Goal: Task Accomplishment & Management: Complete application form

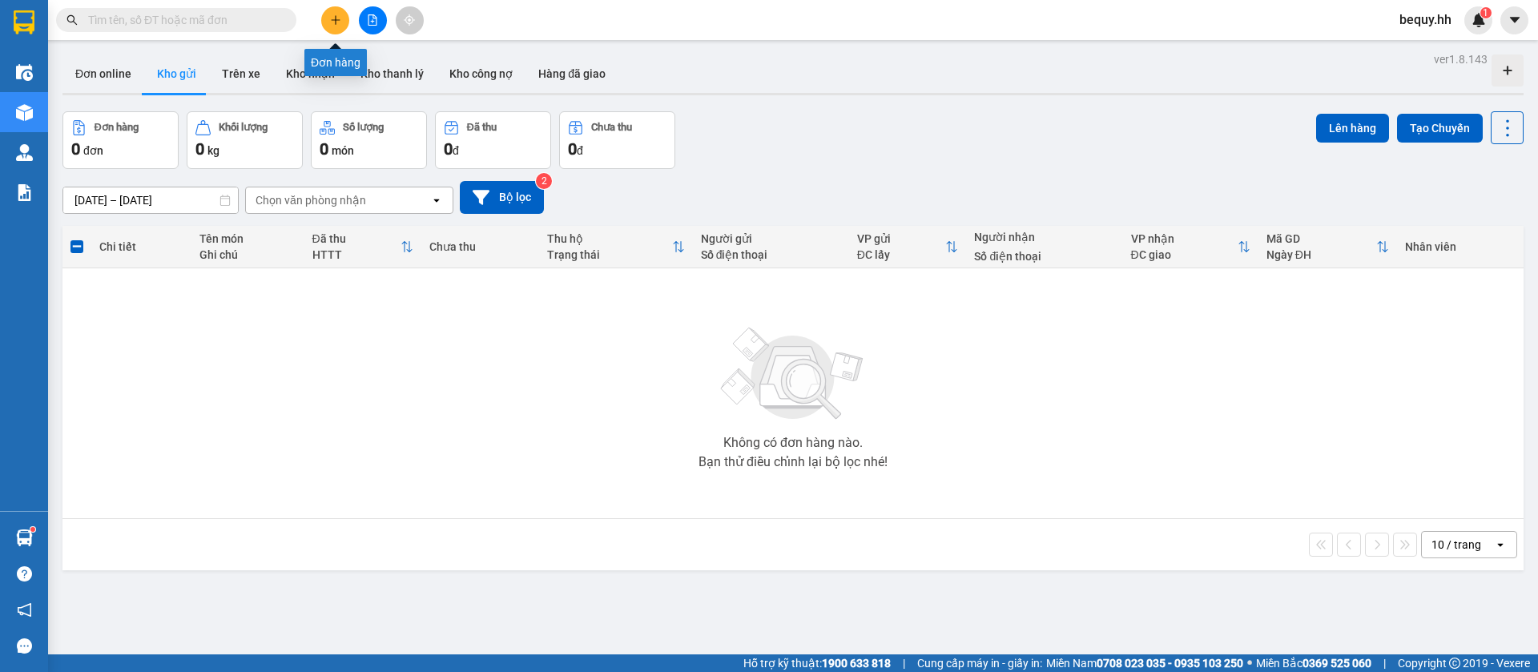
click at [344, 20] on button at bounding box center [335, 20] width 28 height 28
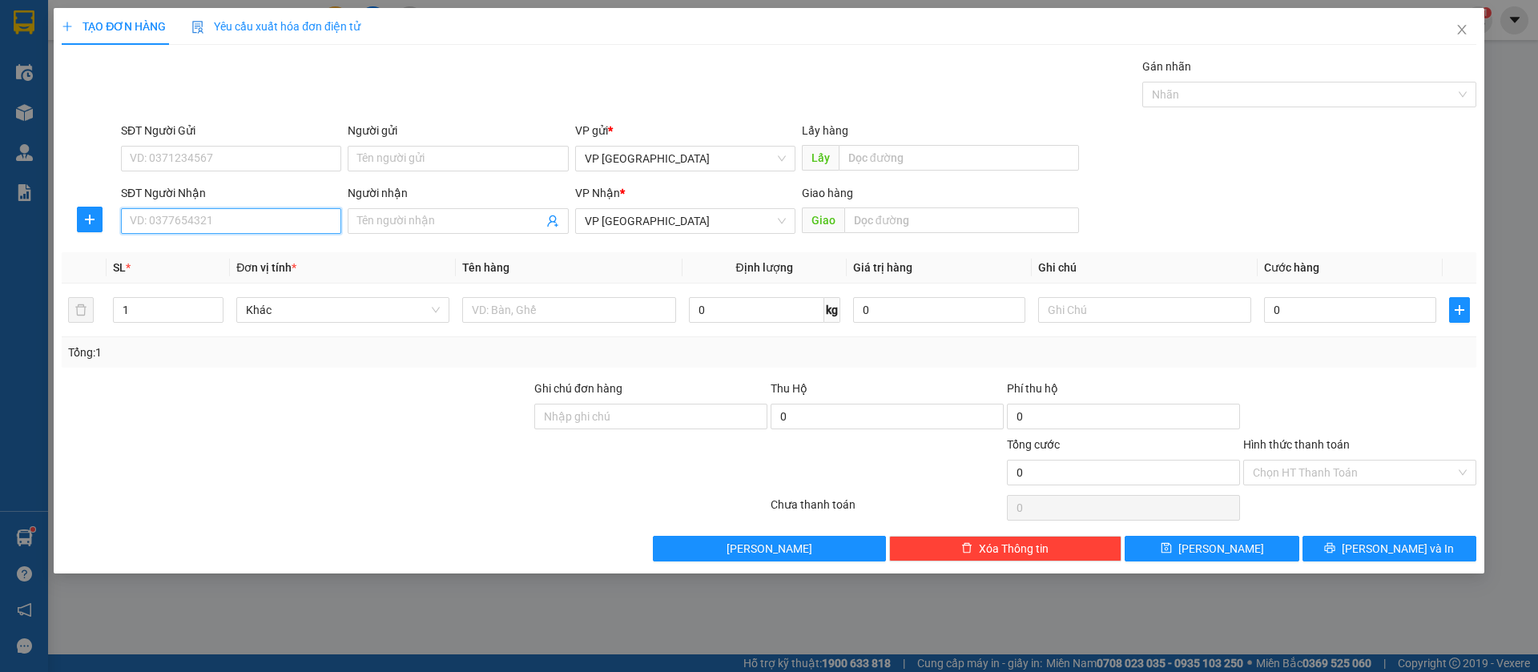
click at [267, 231] on input "SĐT Người Nhận" at bounding box center [231, 221] width 220 height 26
click at [266, 222] on input "SĐT Người Nhận" at bounding box center [231, 221] width 220 height 26
click at [272, 247] on div "0912910357" at bounding box center [231, 253] width 201 height 18
type input "0912910357"
type input "loc ninh"
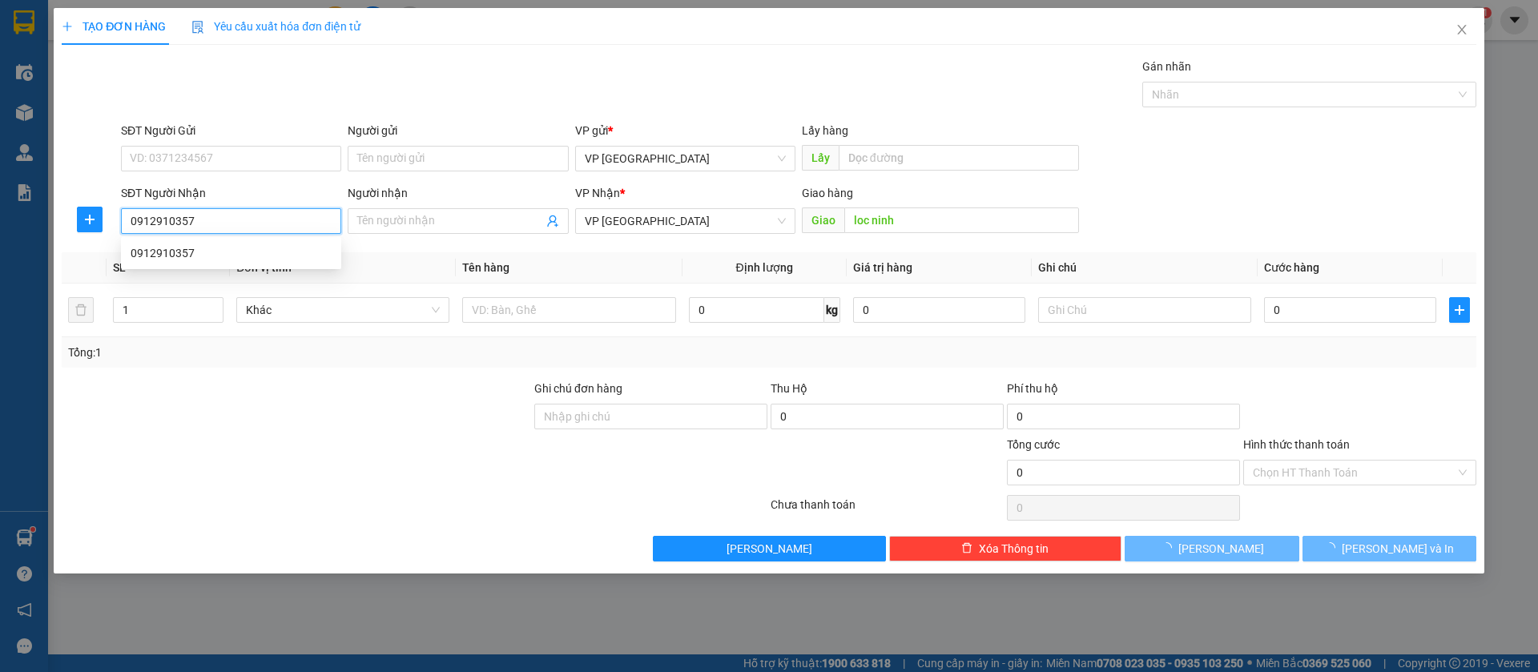
type input "30.000"
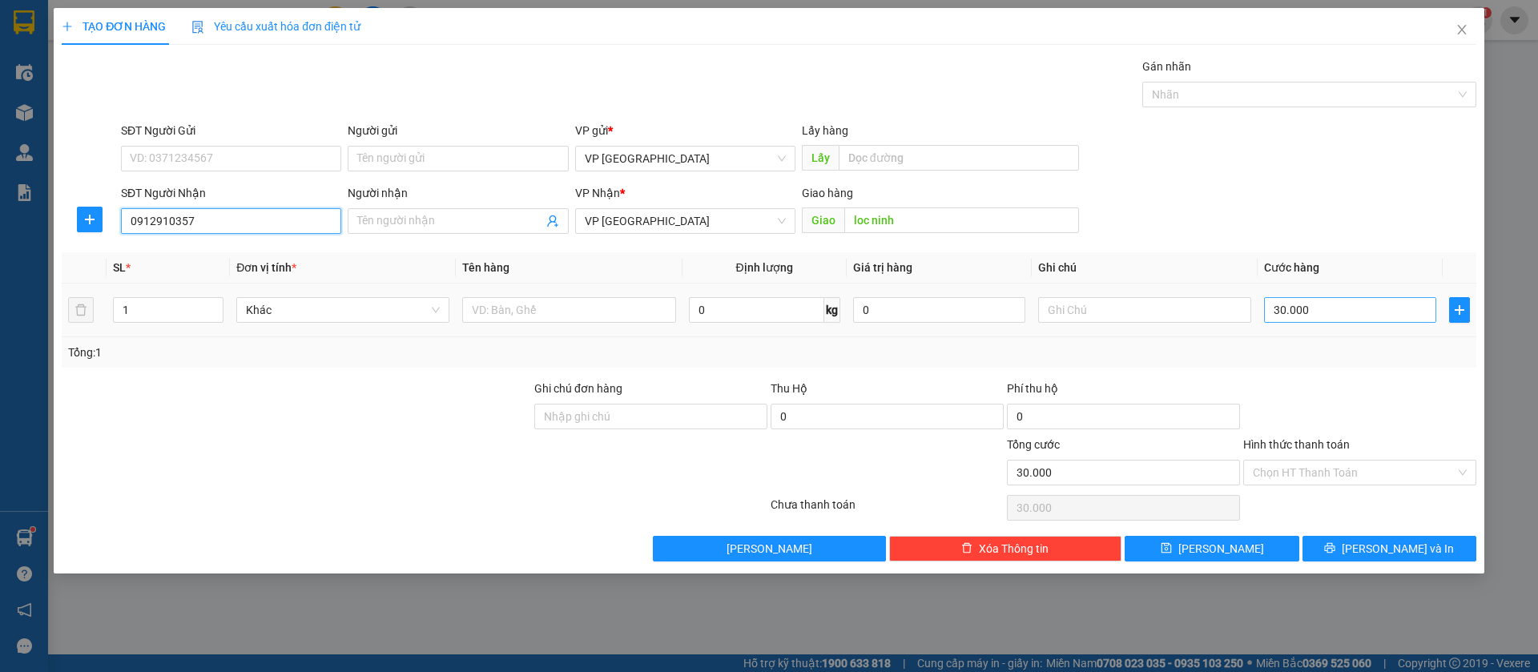
type input "0912910357"
click at [1307, 298] on input "30.000" at bounding box center [1350, 310] width 172 height 26
type input "5"
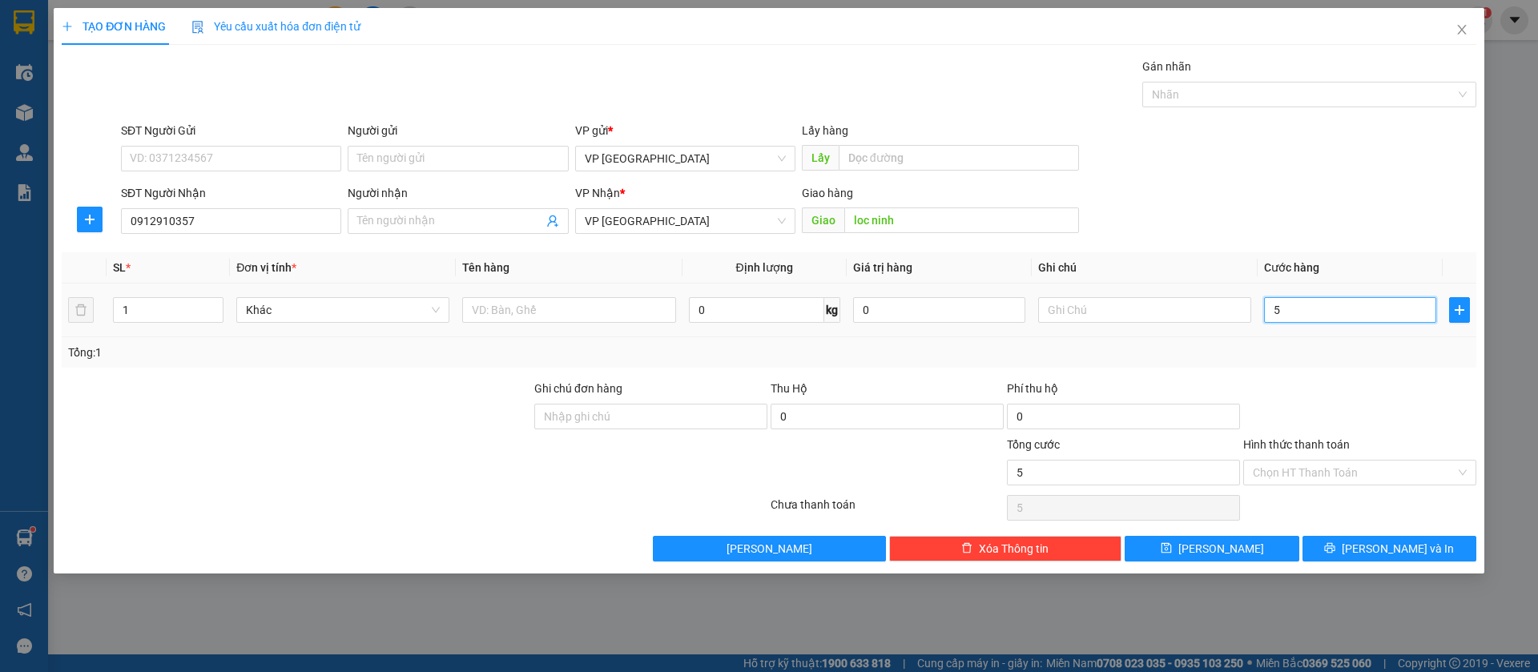
type input "50"
type input "500"
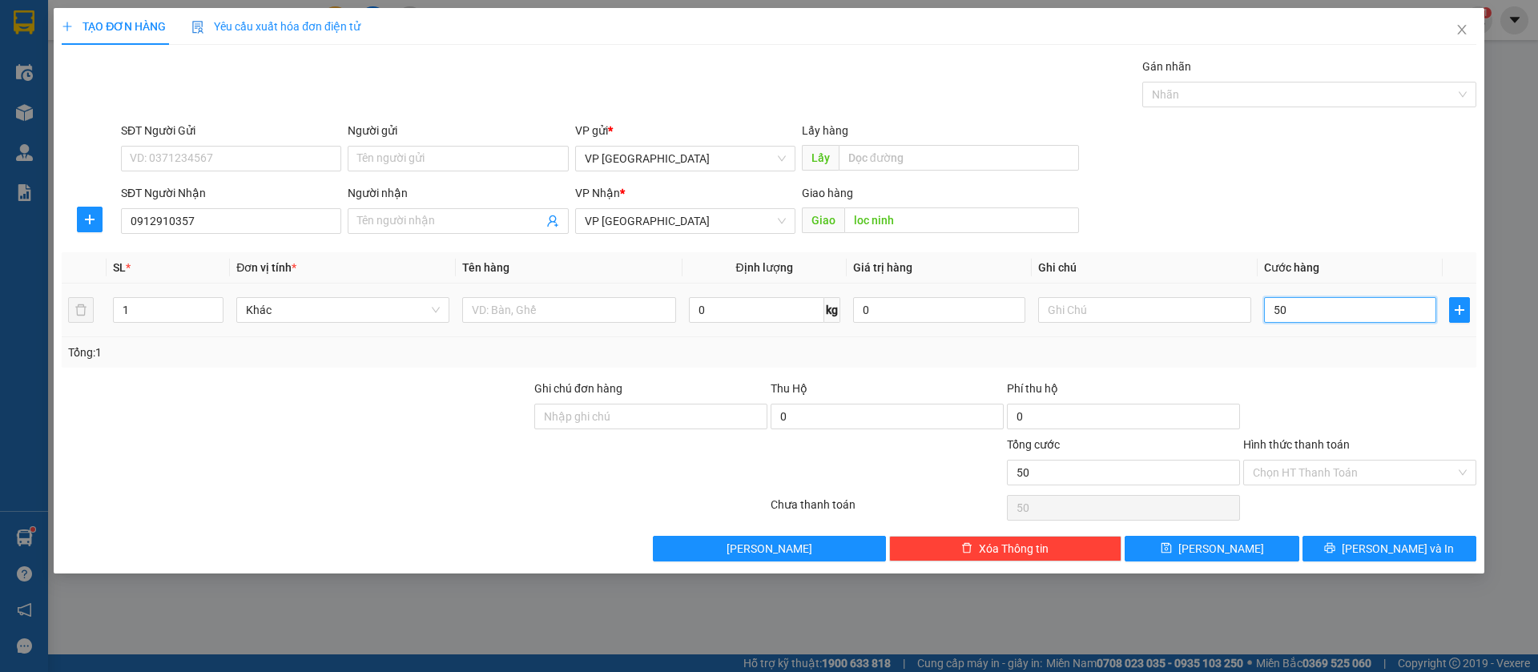
type input "500"
type input "5.000"
type input "50.000"
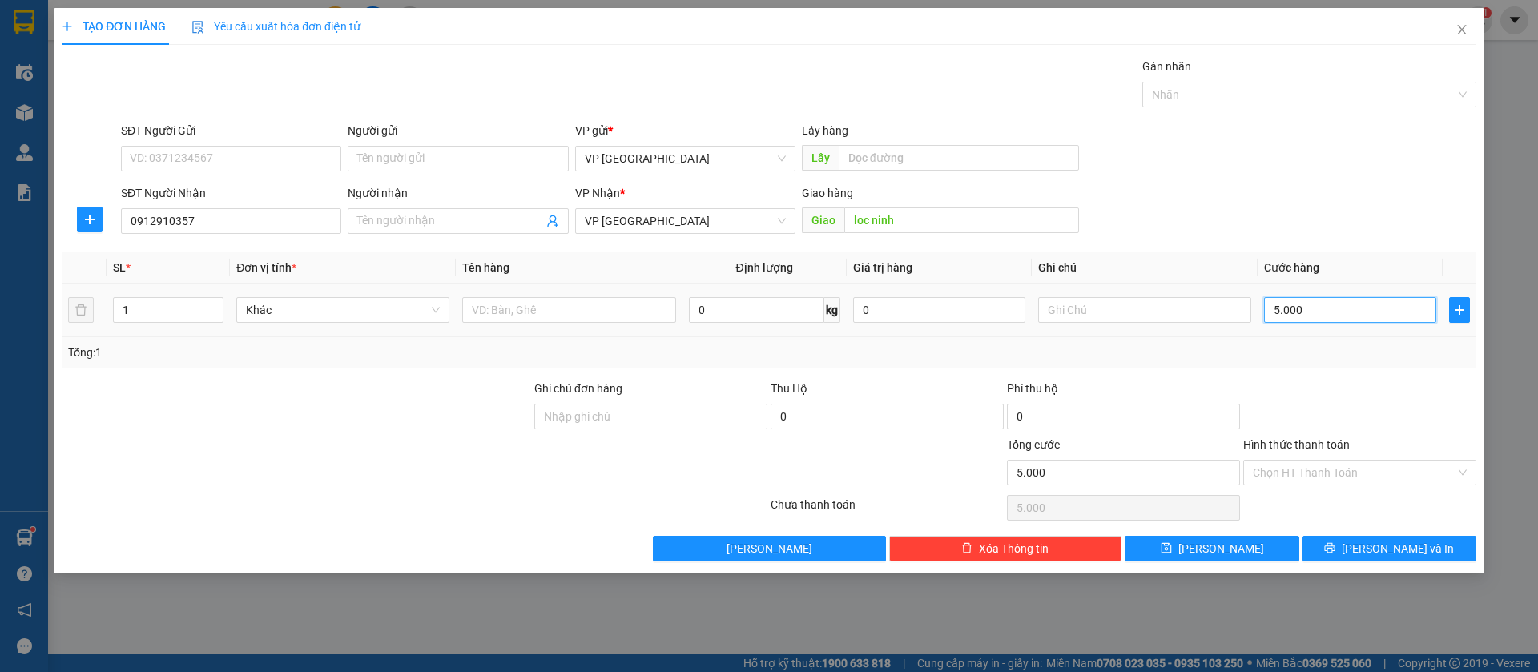
type input "50.000"
drag, startPoint x: 1273, startPoint y: 552, endPoint x: 1166, endPoint y: 522, distance: 111.3
click at [1273, 551] on button "[PERSON_NAME]" at bounding box center [1211, 549] width 174 height 26
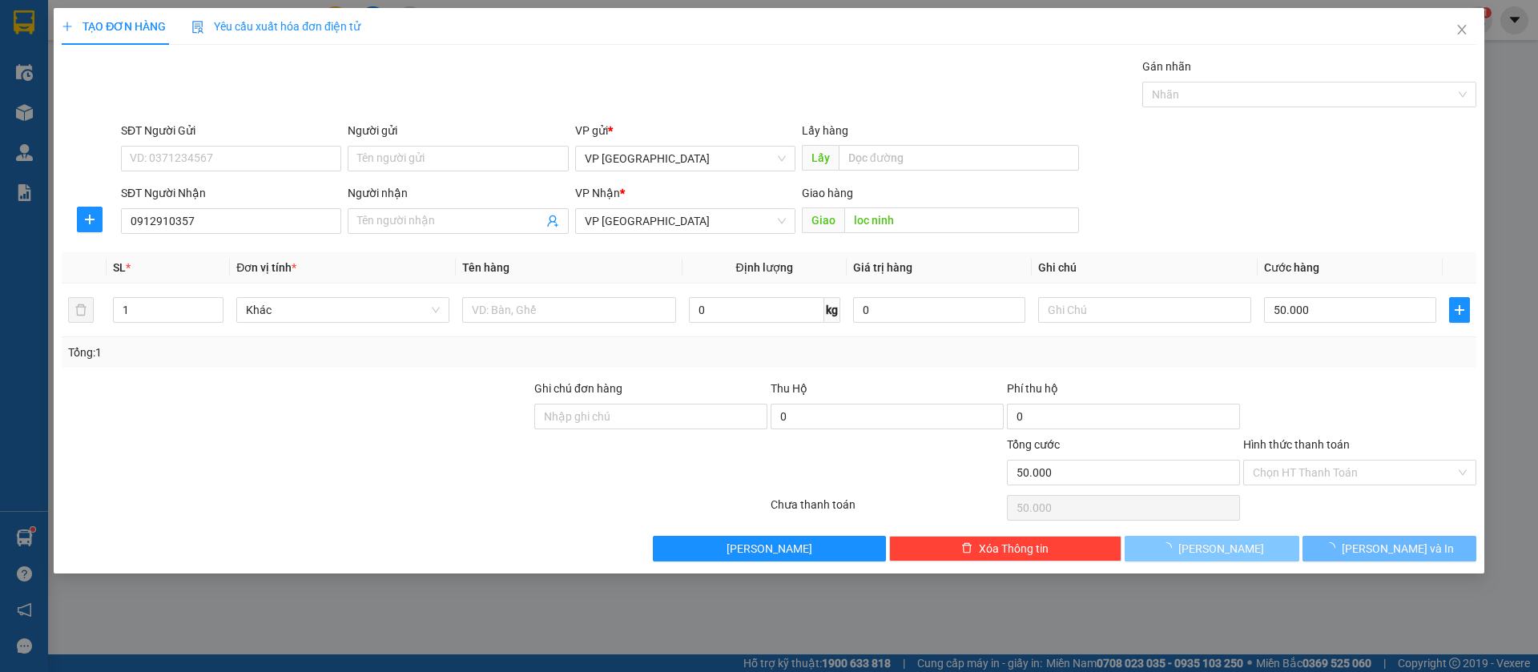
type input "0"
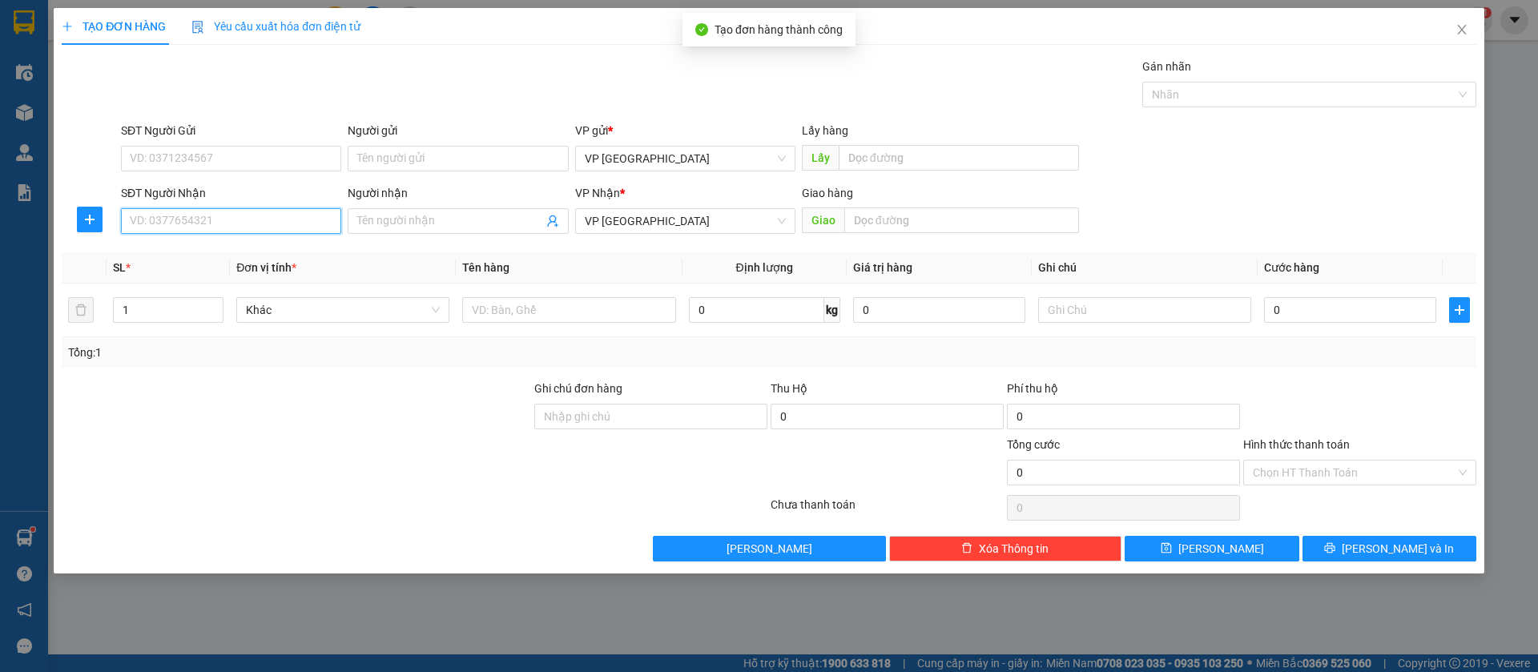
click at [300, 218] on input "SĐT Người Nhận" at bounding box center [231, 221] width 220 height 26
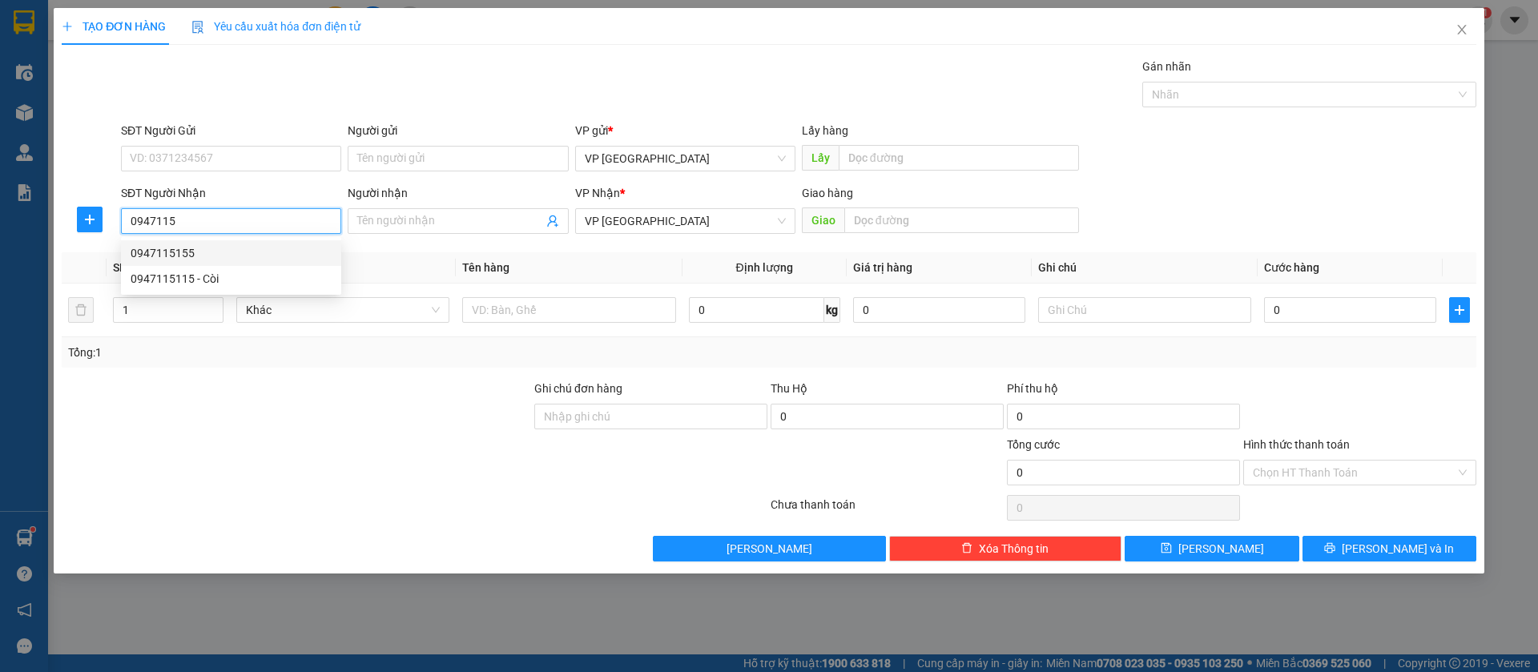
click at [179, 253] on div "0947115155" at bounding box center [231, 253] width 201 height 18
type input "0947115155"
type input "còi loc ninh"
type input "30.000"
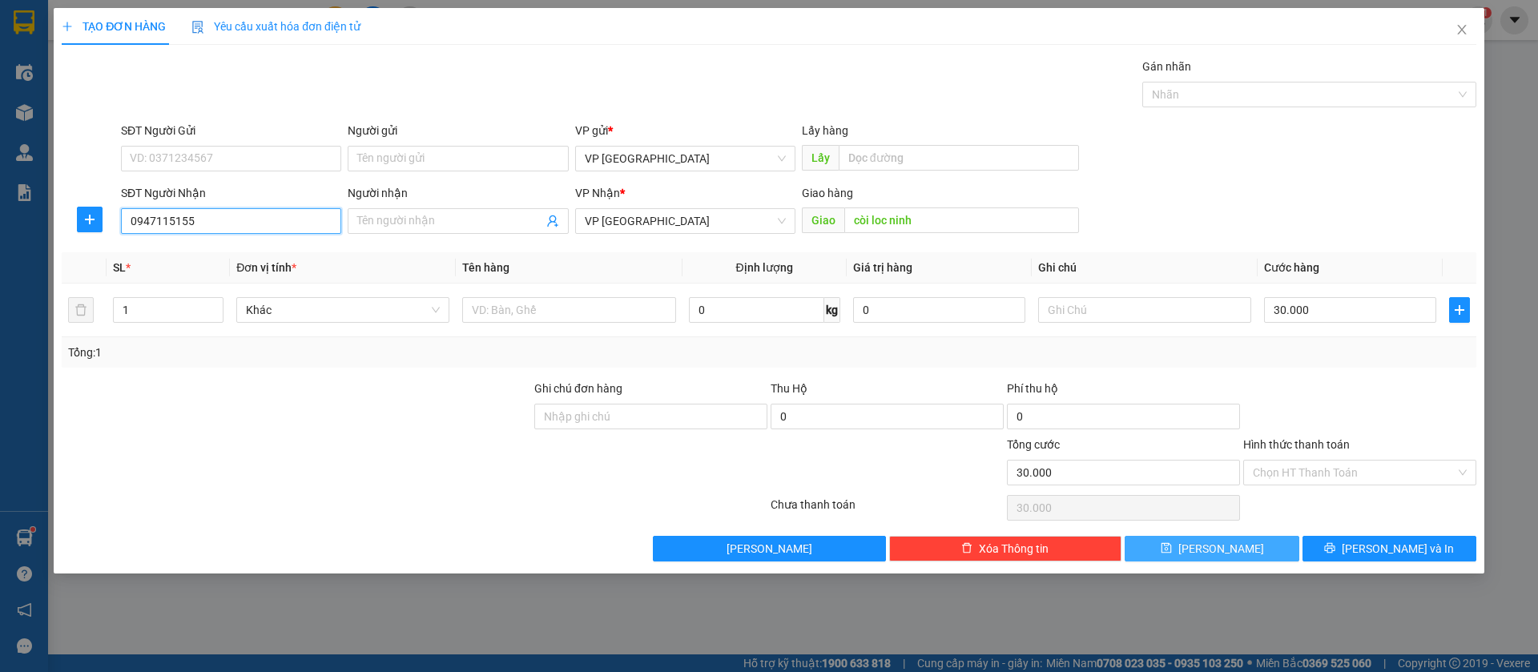
type input "0947115155"
drag, startPoint x: 1246, startPoint y: 545, endPoint x: 935, endPoint y: 474, distance: 319.6
click at [1240, 545] on button "[PERSON_NAME]" at bounding box center [1211, 549] width 174 height 26
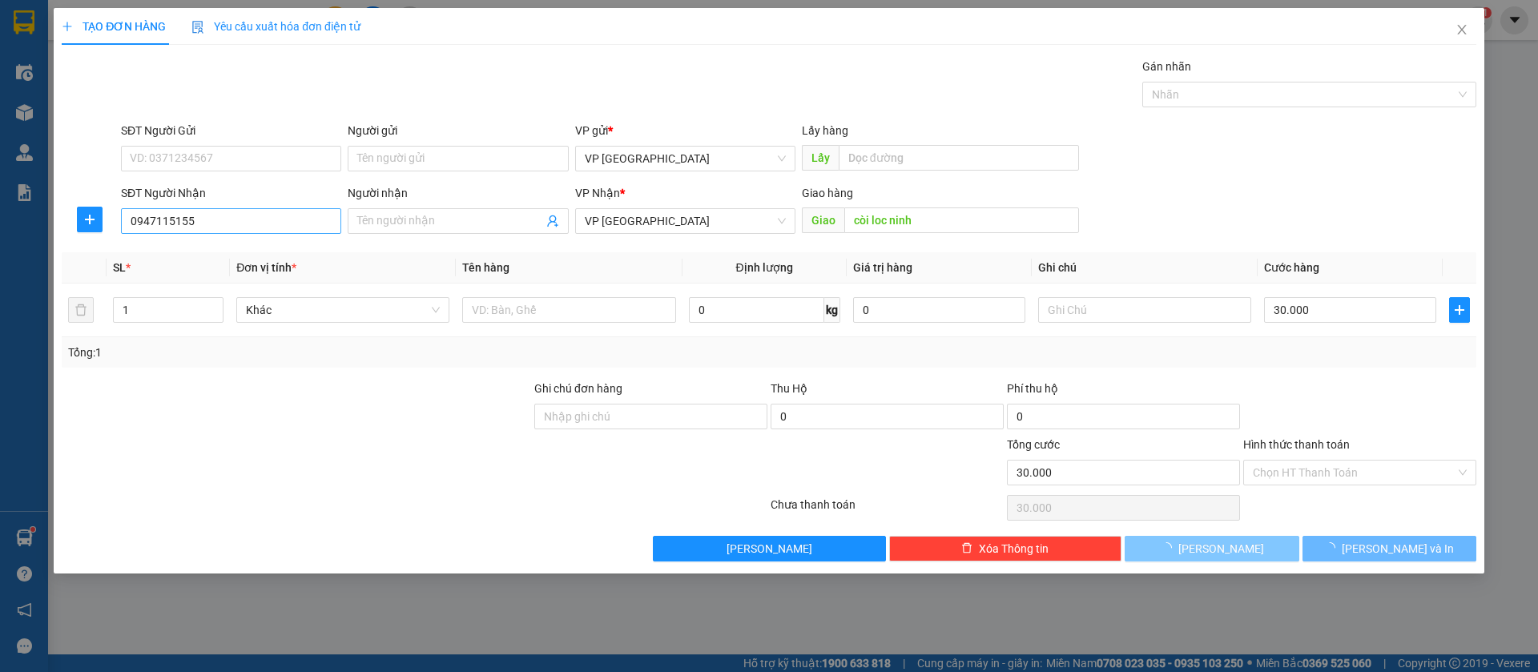
type input "0"
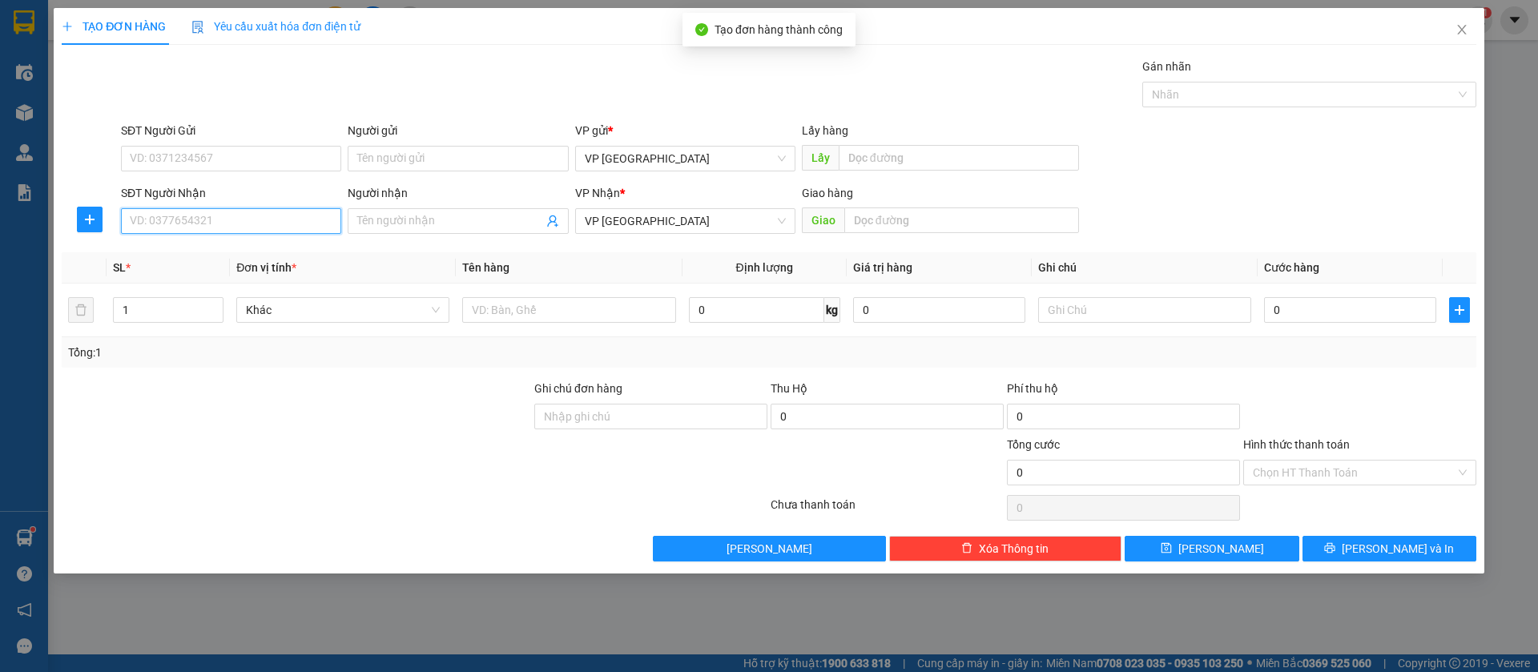
click at [263, 224] on input "SĐT Người Nhận" at bounding box center [231, 221] width 220 height 26
type input "0904449139"
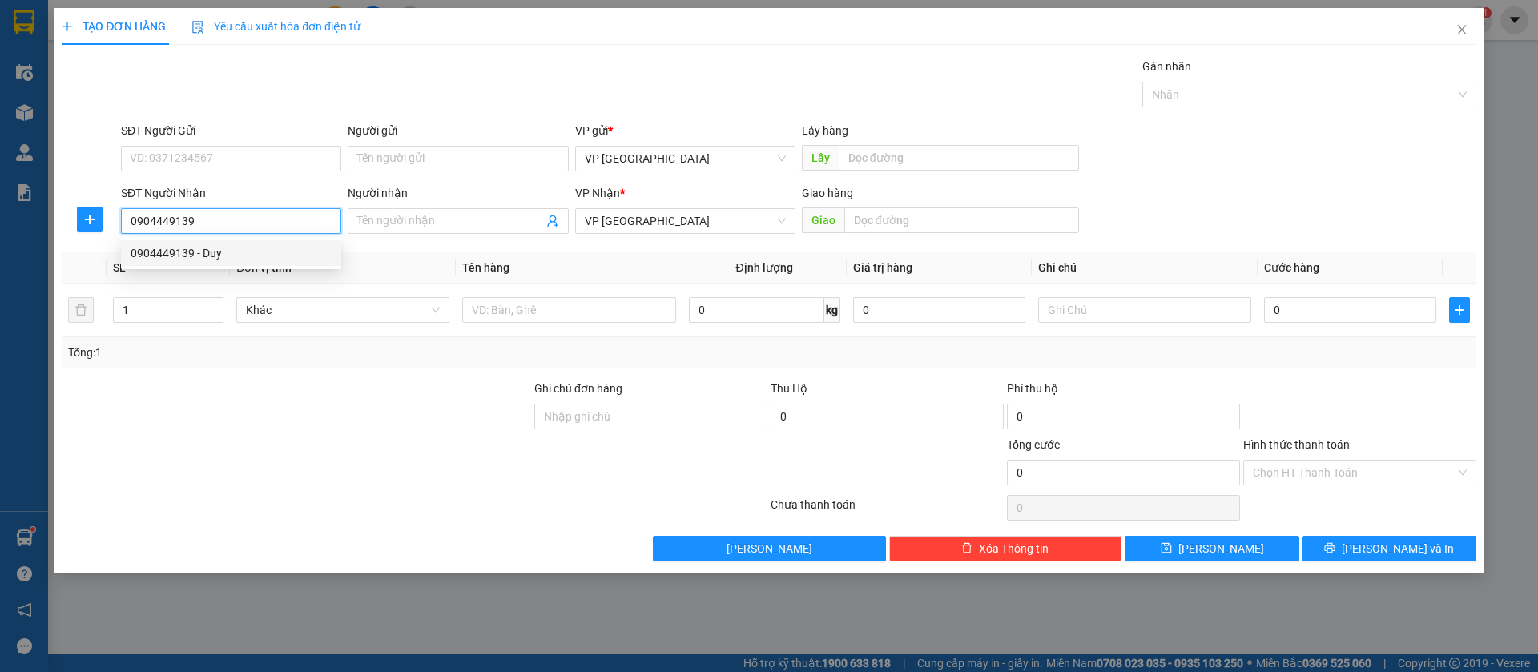
click at [253, 251] on div "0904449139 - Duy" at bounding box center [231, 253] width 201 height 18
type input "Duy"
type input "[PERSON_NAME]"
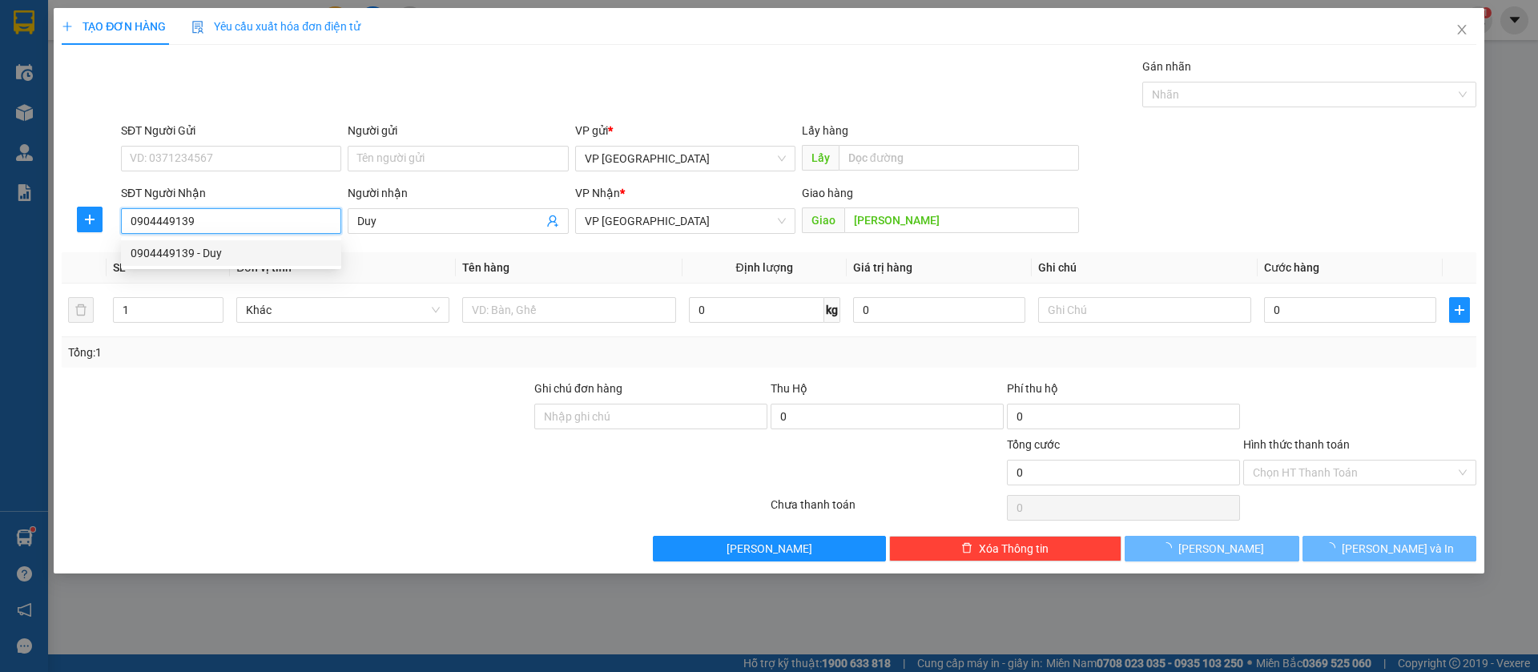
type input "40.000"
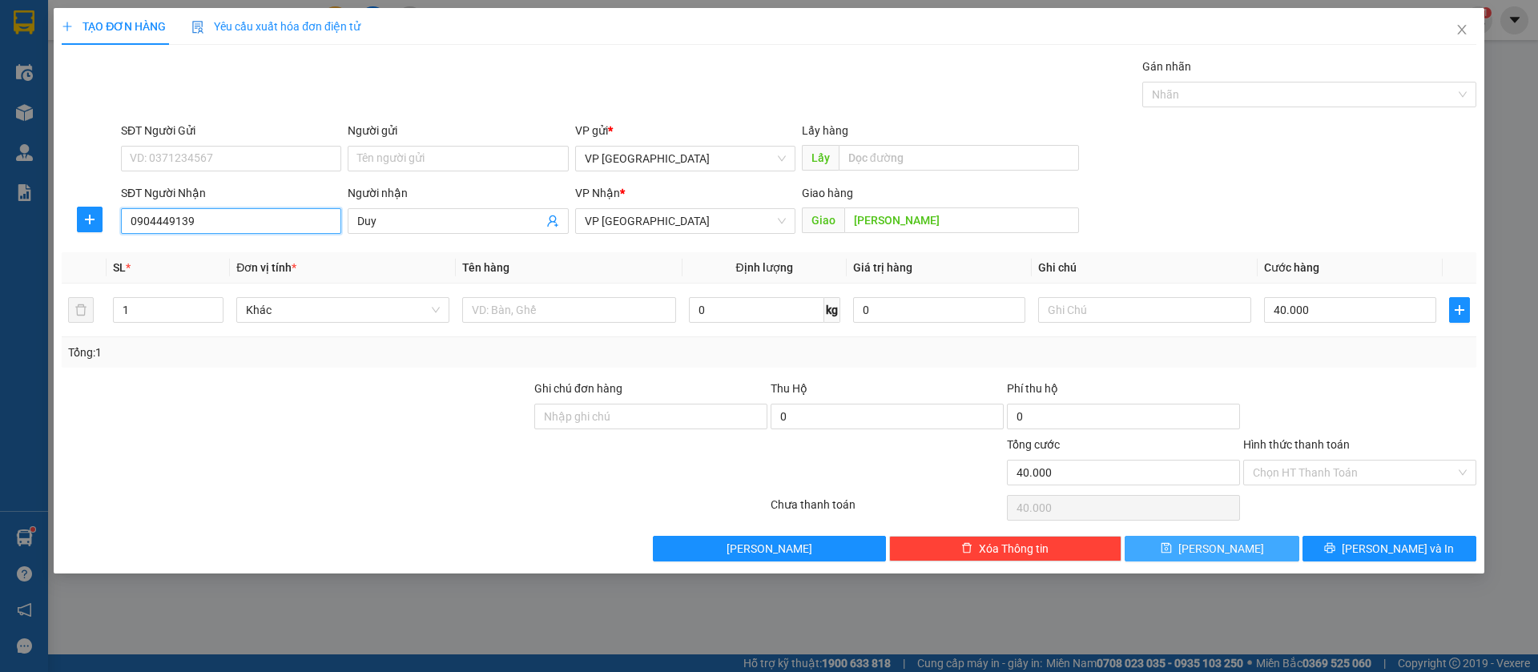
type input "0904449139"
click at [1254, 549] on button "[PERSON_NAME]" at bounding box center [1211, 549] width 174 height 26
type input "0"
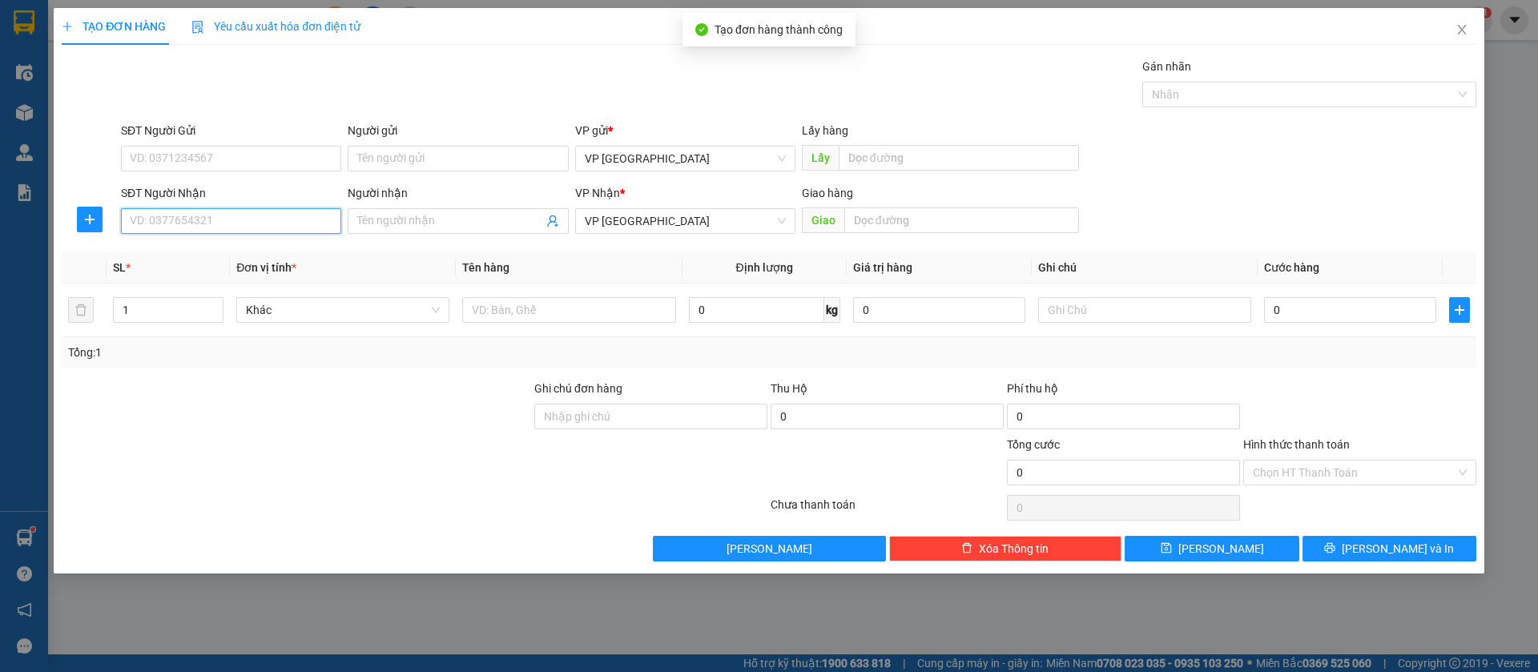
click at [283, 214] on input "SĐT Người Nhận" at bounding box center [231, 221] width 220 height 26
click at [306, 215] on input "098" at bounding box center [231, 221] width 220 height 26
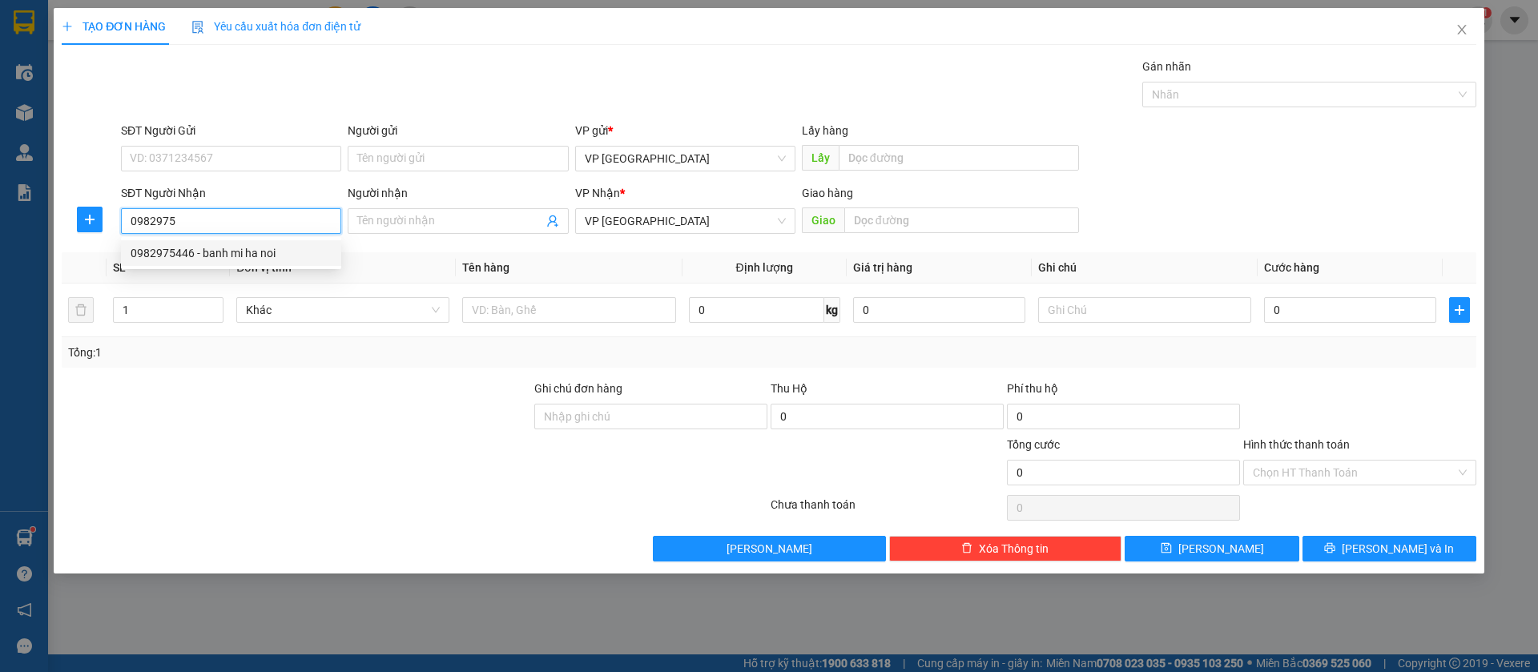
click at [307, 258] on div "0982975446 - banh mi ha noi" at bounding box center [231, 253] width 201 height 18
type input "0982975446"
type input "banh mi ha noi"
type input "BEN XE [GEOGRAPHIC_DATA]"
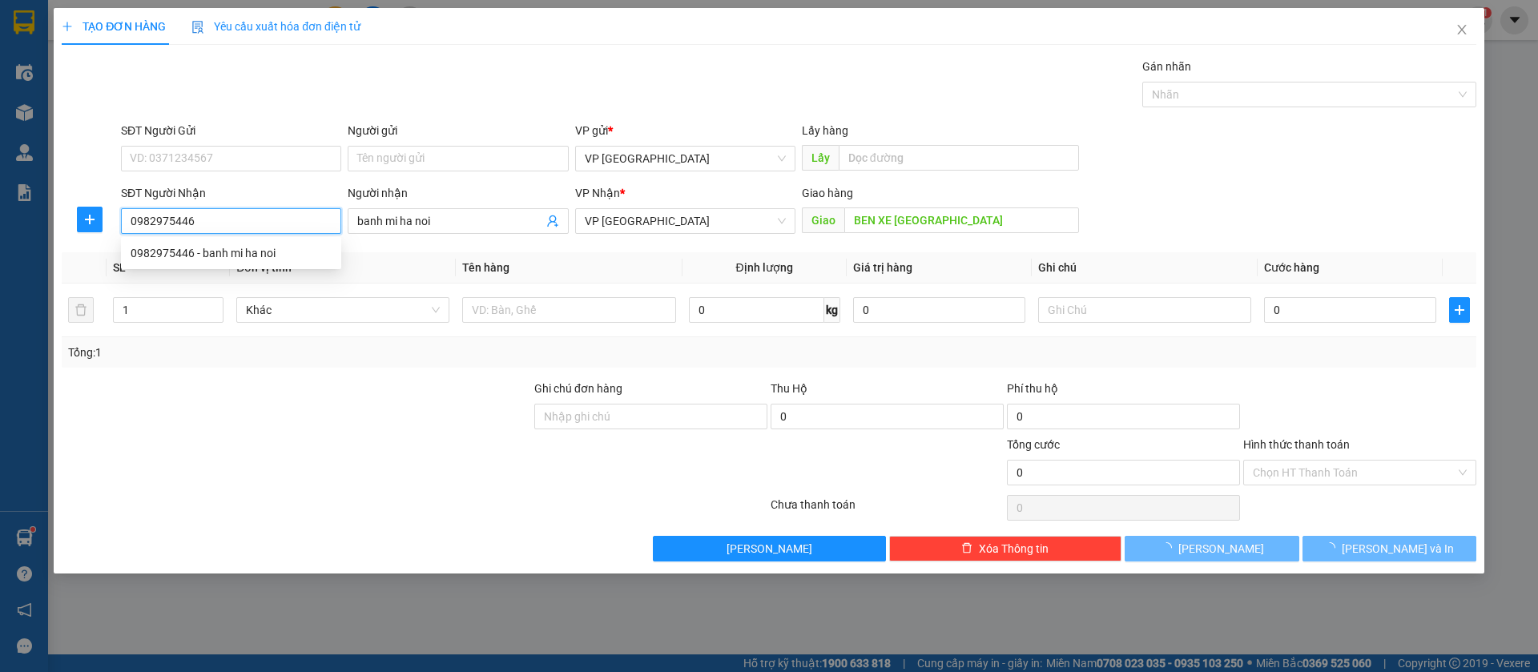
type input "120.000"
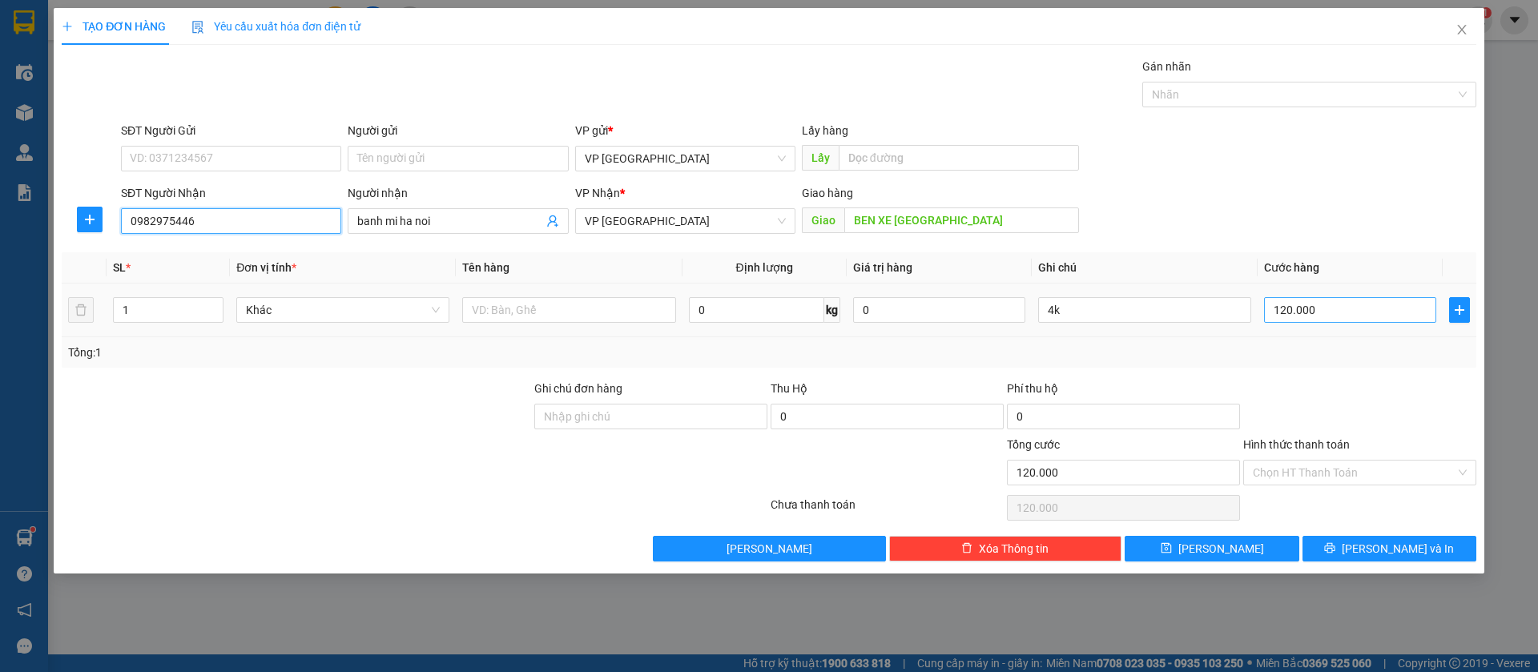
type input "0982975446"
click at [1340, 309] on input "120.000" at bounding box center [1350, 310] width 172 height 26
type input "3"
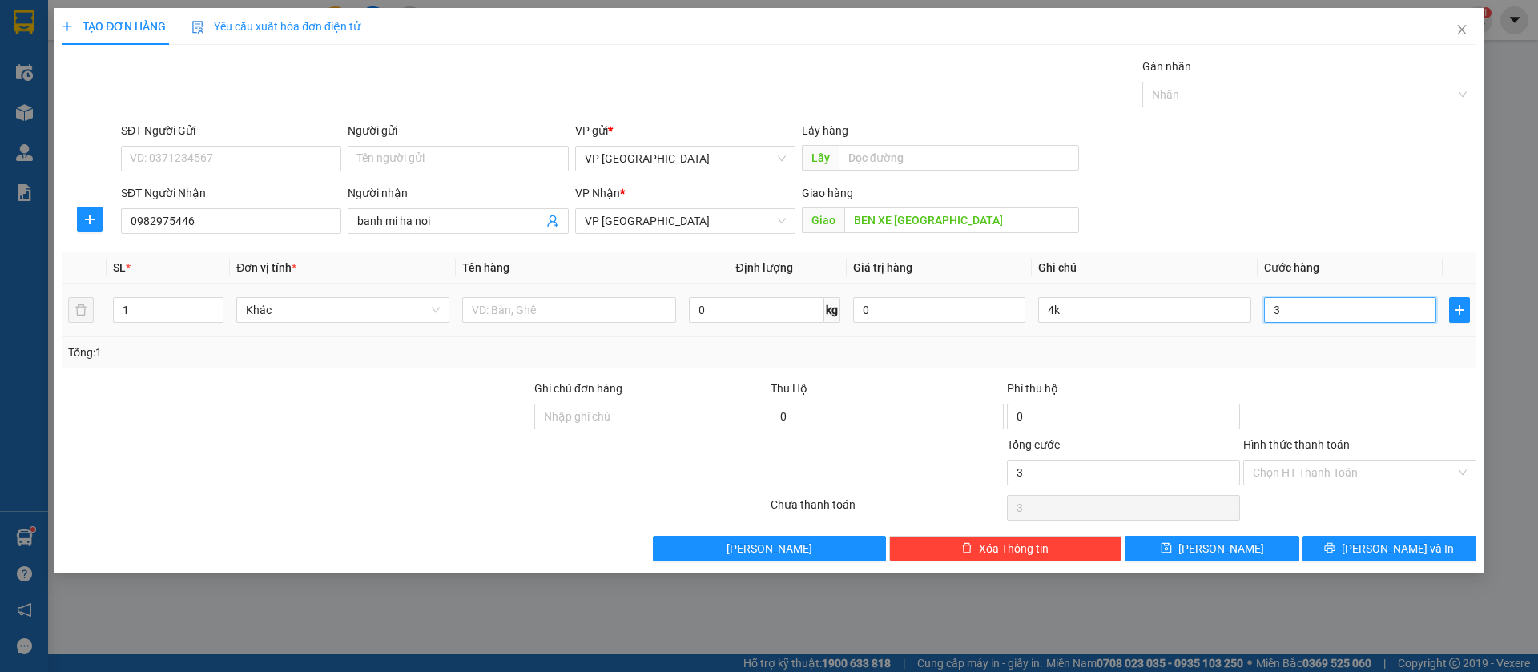
type input "30"
type input "300"
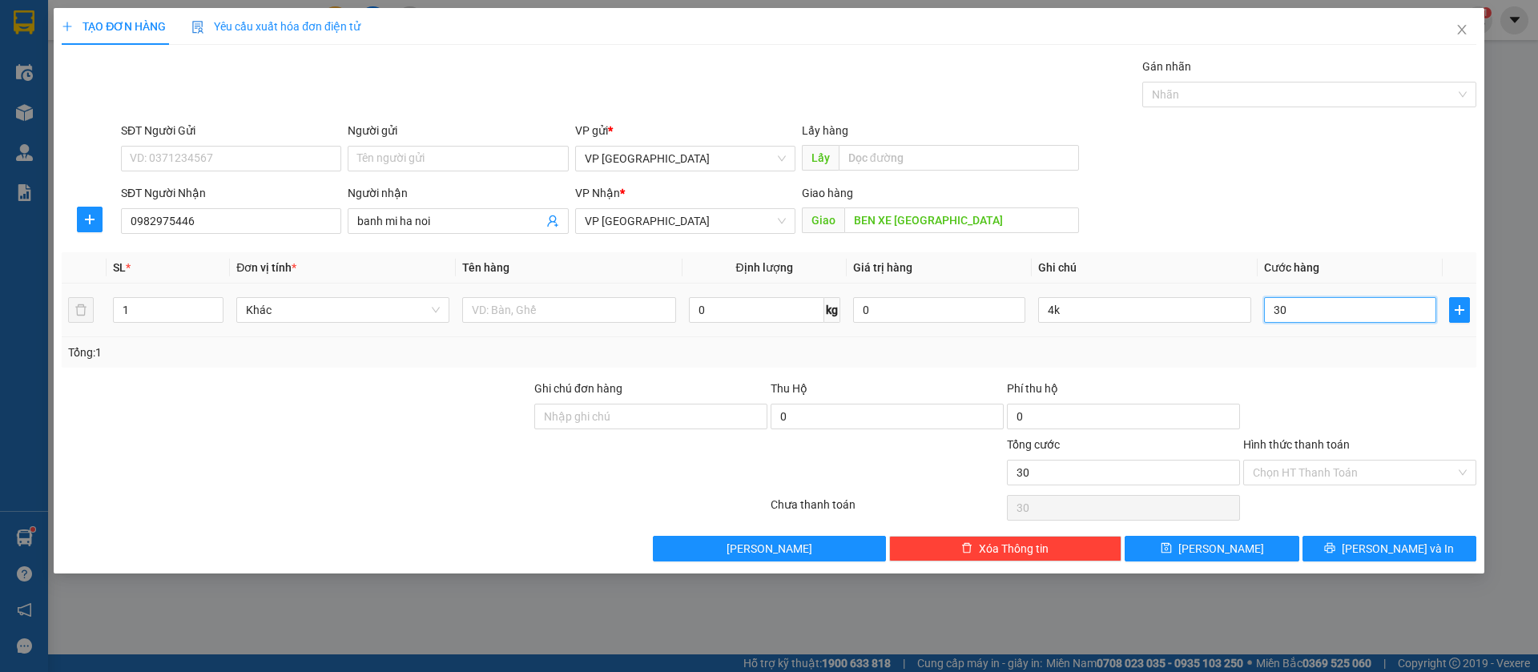
type input "300"
type input "3.000"
type input "30.000"
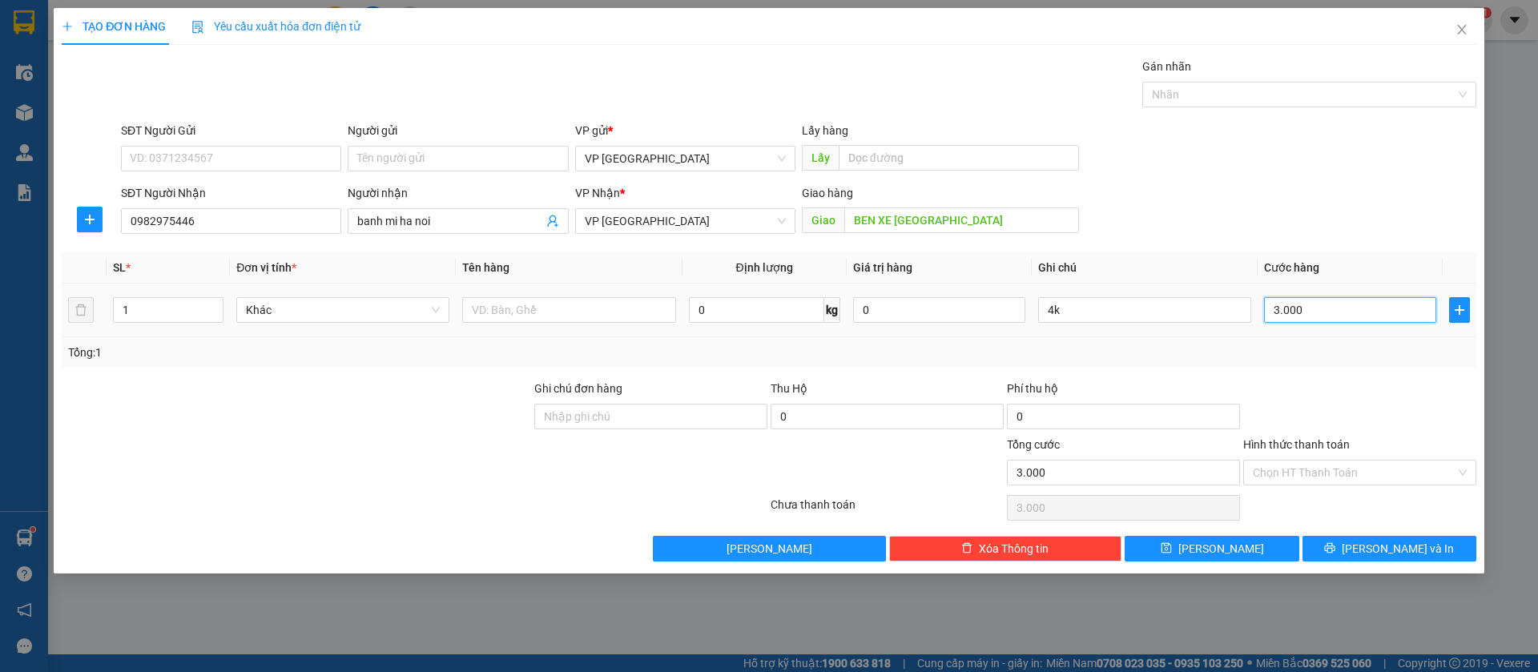
type input "30.000"
click at [1206, 302] on input "4k" at bounding box center [1144, 310] width 213 height 26
type input "4"
click at [1237, 554] on button "[PERSON_NAME]" at bounding box center [1211, 549] width 174 height 26
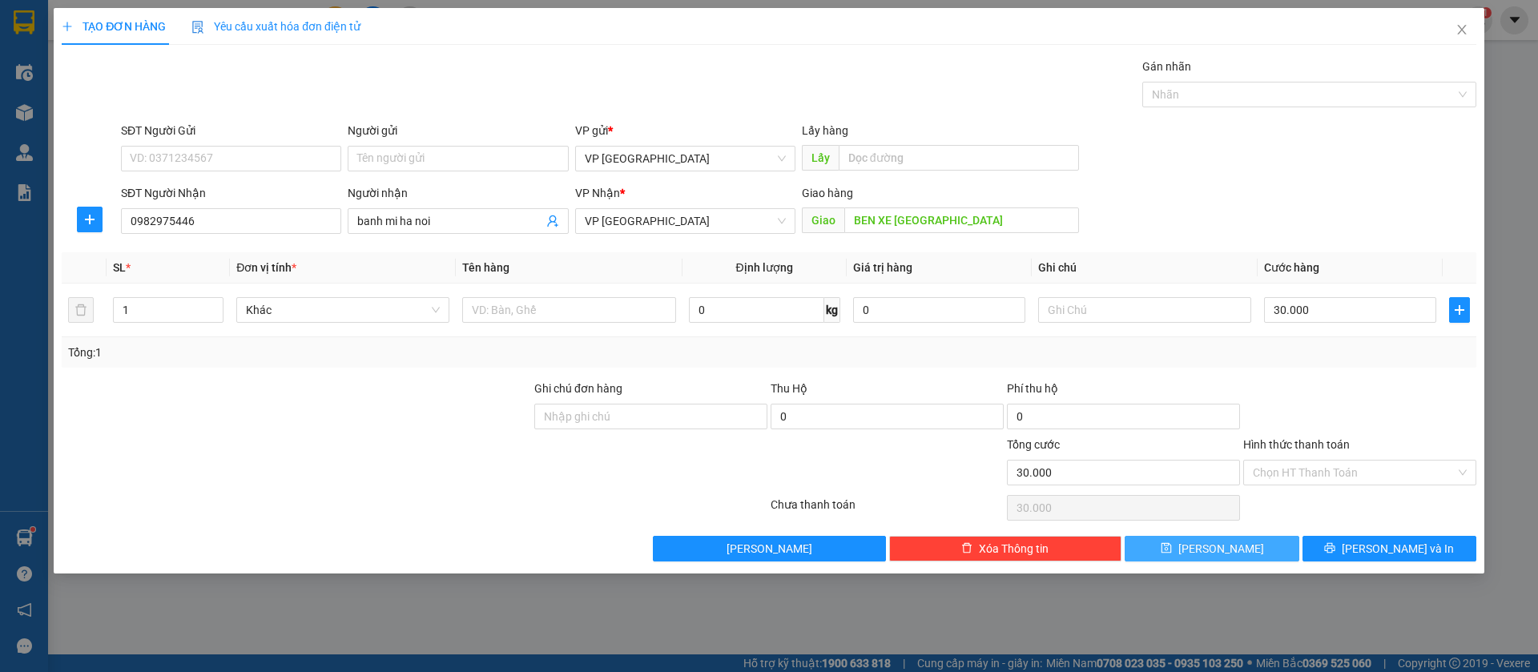
type input "0"
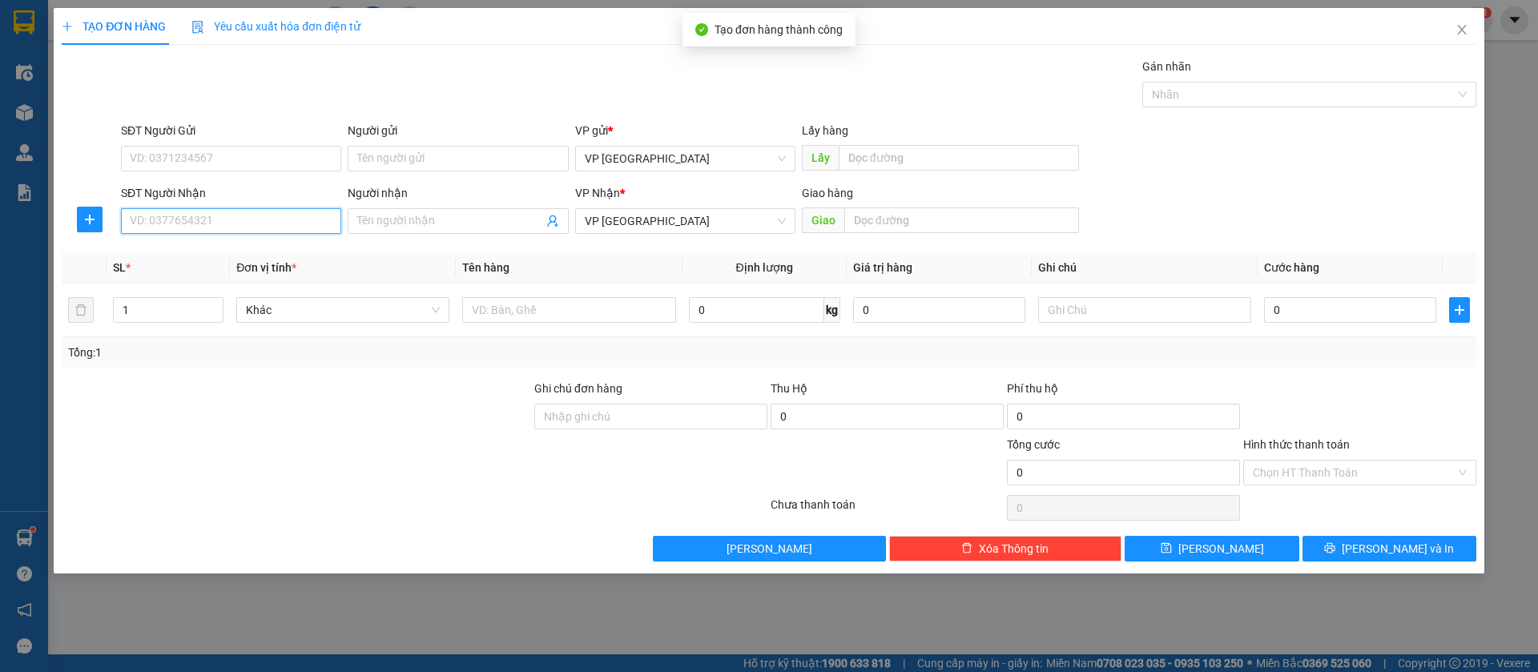
click at [308, 223] on input "SĐT Người Nhận" at bounding box center [231, 221] width 220 height 26
click at [1456, 26] on icon "close" at bounding box center [1461, 29] width 13 height 13
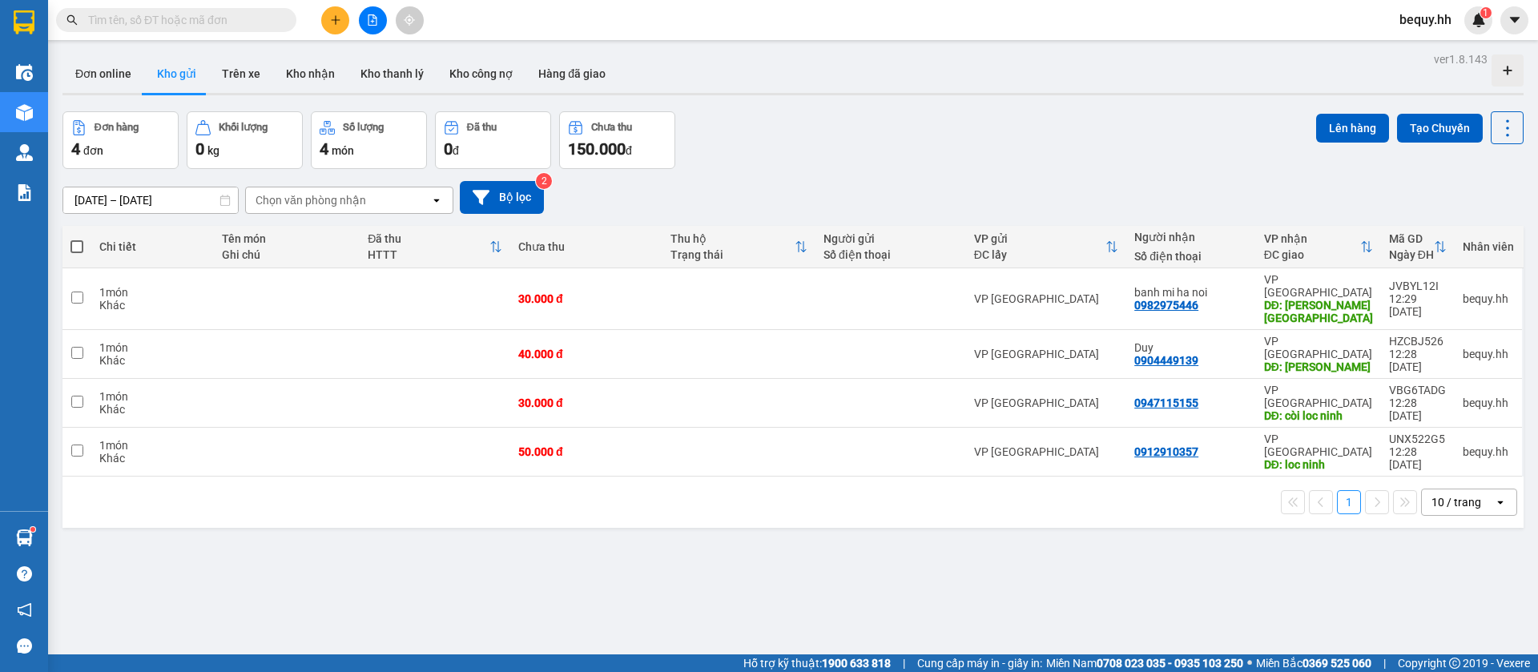
click at [73, 243] on span at bounding box center [76, 246] width 13 height 13
click at [77, 239] on input "checkbox" at bounding box center [77, 239] width 0 height 0
checkbox input "true"
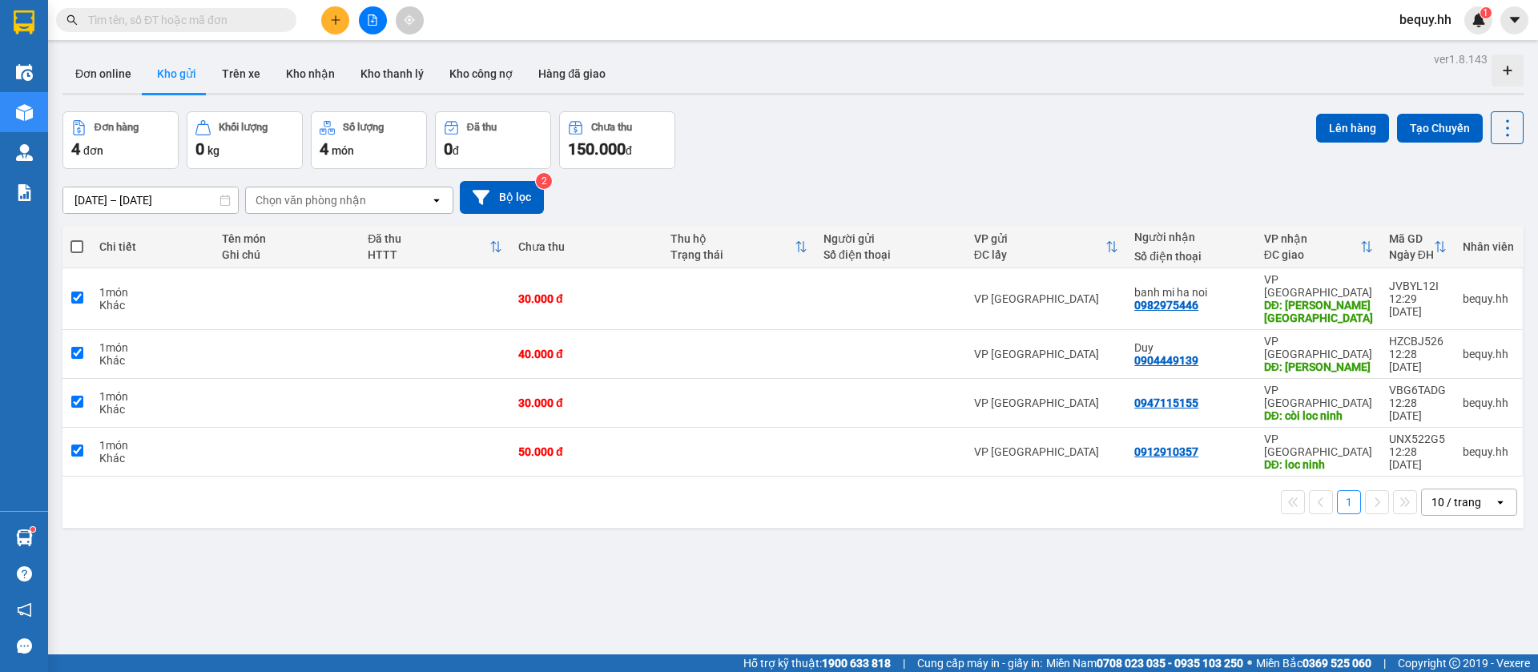
checkbox input "true"
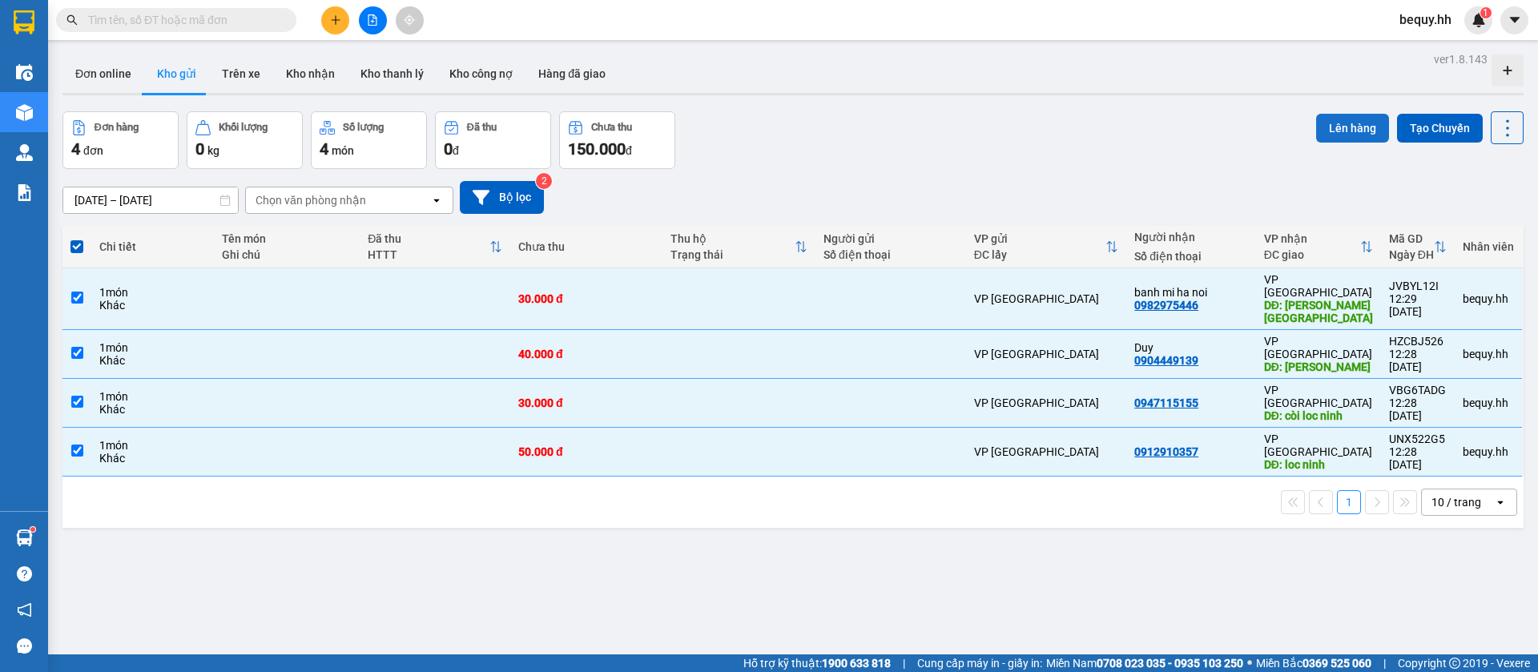
click at [1341, 131] on button "Lên hàng" at bounding box center [1352, 128] width 73 height 29
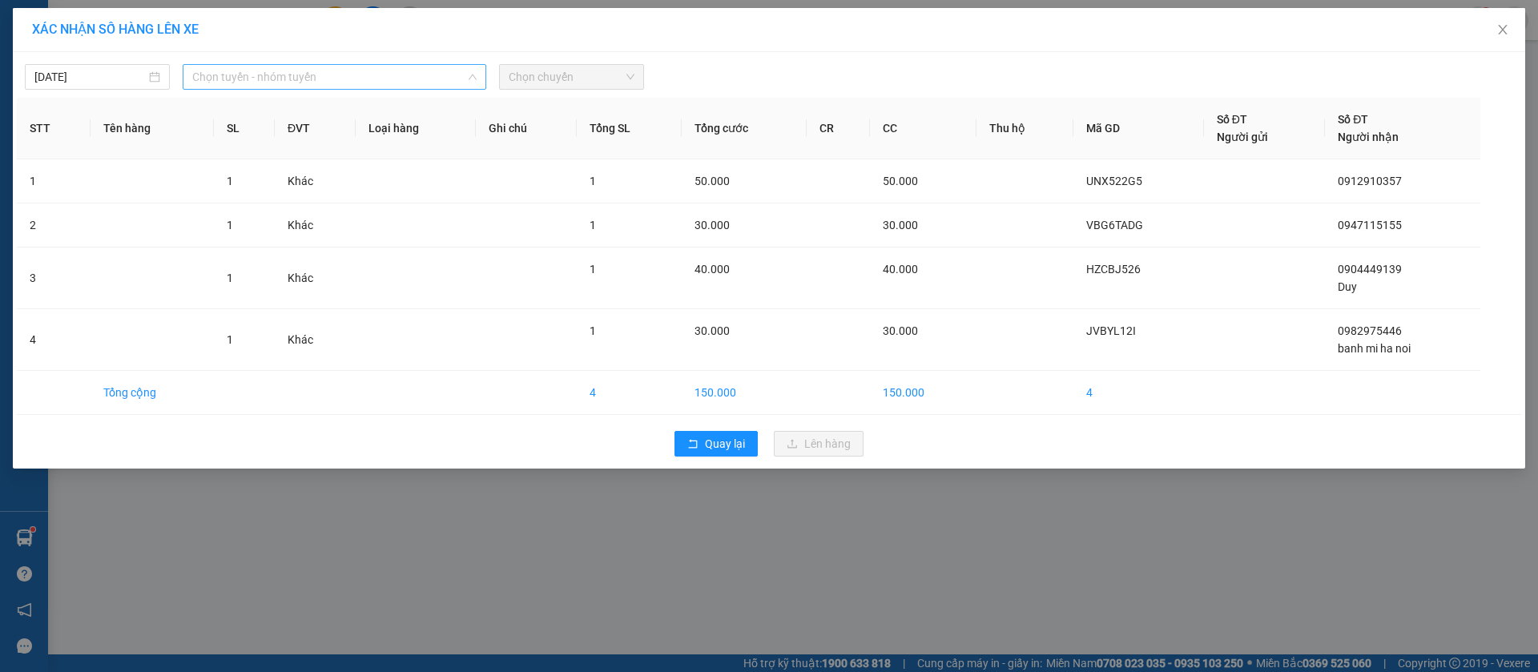
click at [347, 70] on span "Chọn tuyến - nhóm tuyến" at bounding box center [334, 77] width 284 height 24
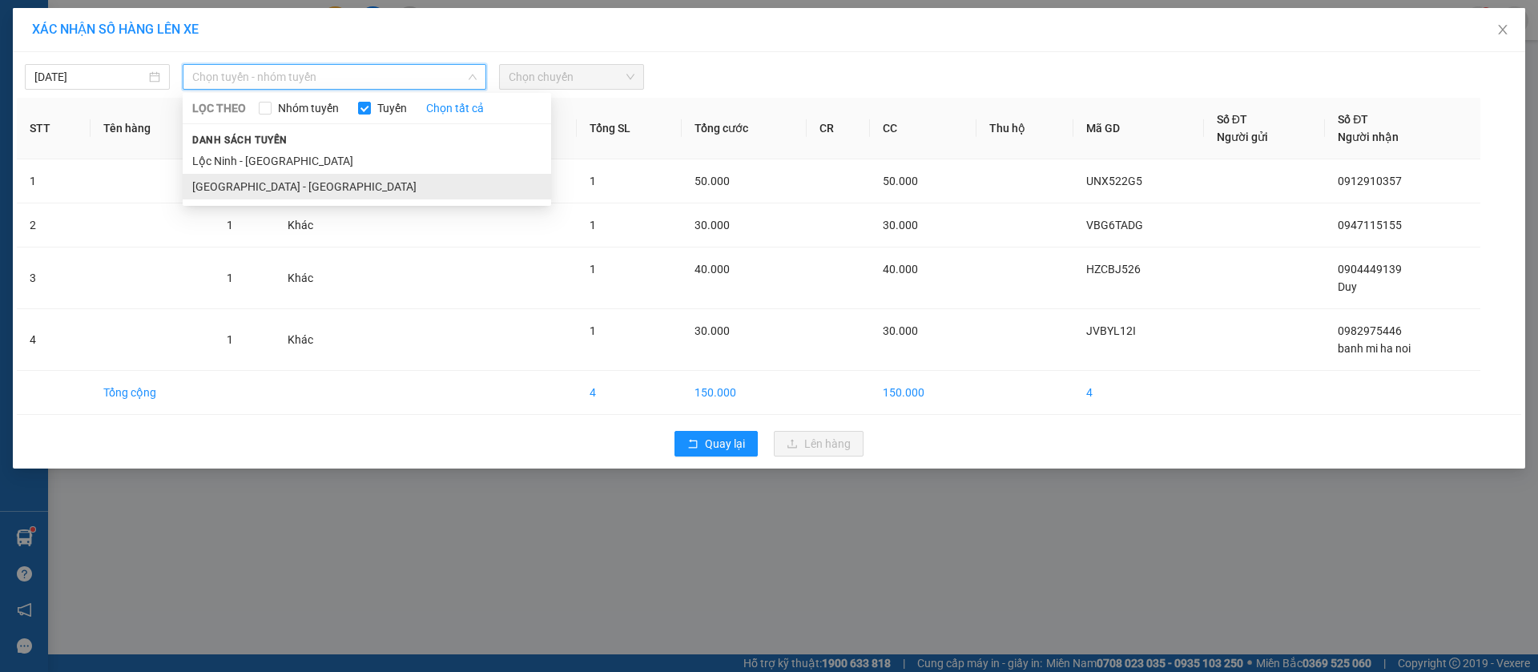
click at [263, 192] on li "[GEOGRAPHIC_DATA] - [GEOGRAPHIC_DATA]" at bounding box center [367, 187] width 368 height 26
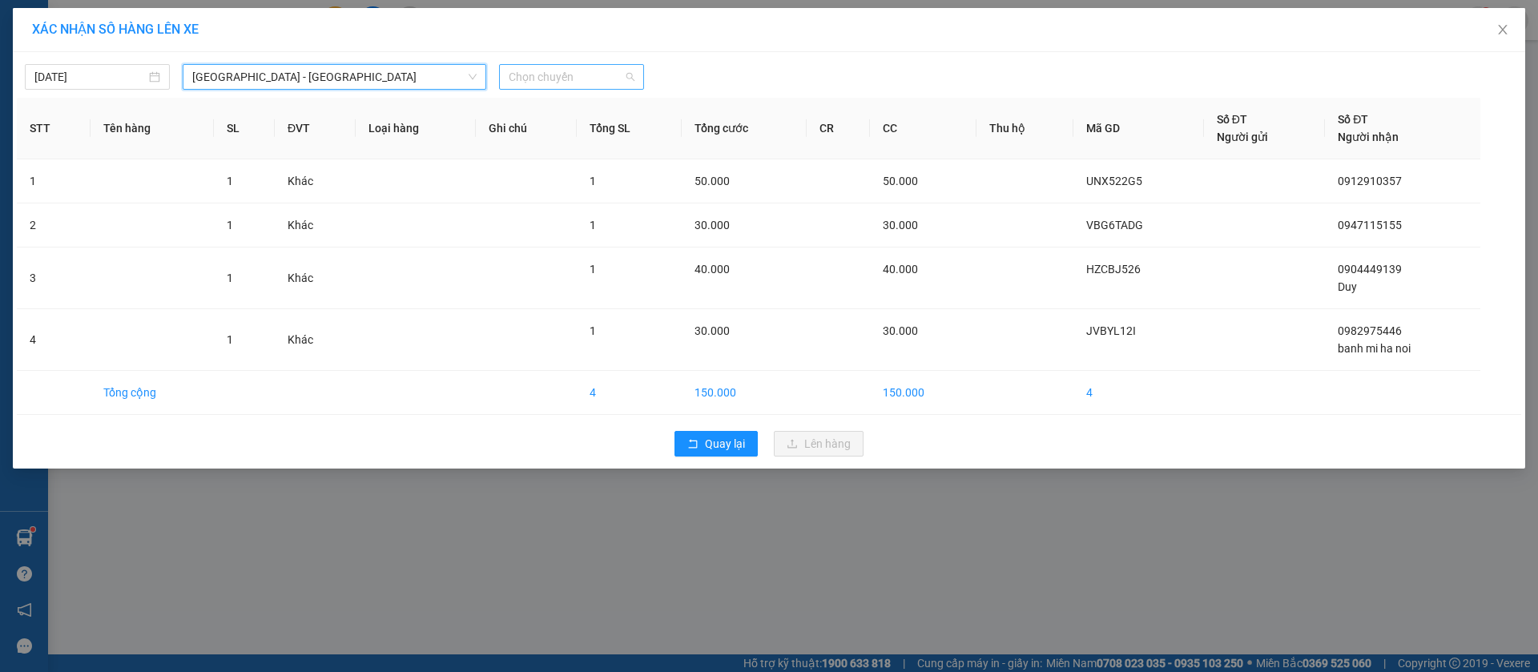
click at [543, 81] on span "Chọn chuyến" at bounding box center [572, 77] width 126 height 24
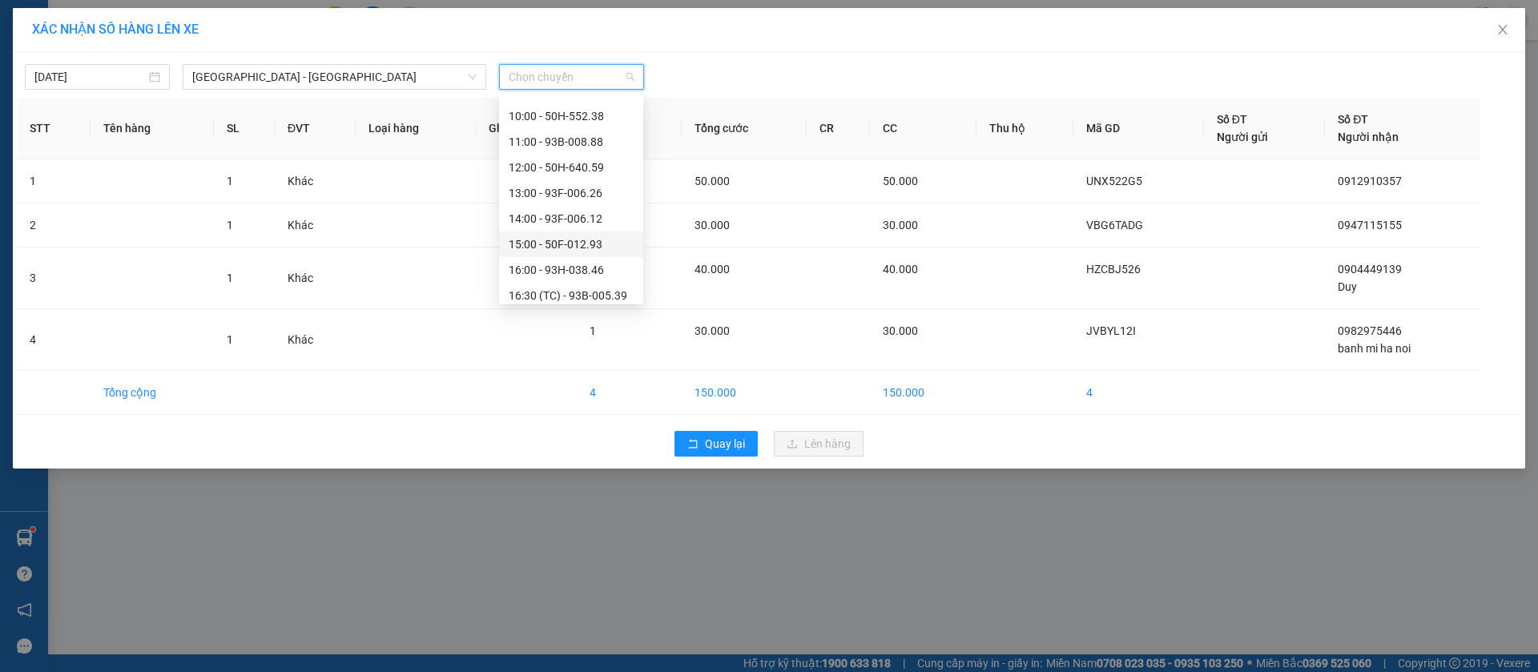
scroll to position [120, 0]
click at [567, 191] on div "12:00 - 50H-640.59" at bounding box center [571, 194] width 125 height 18
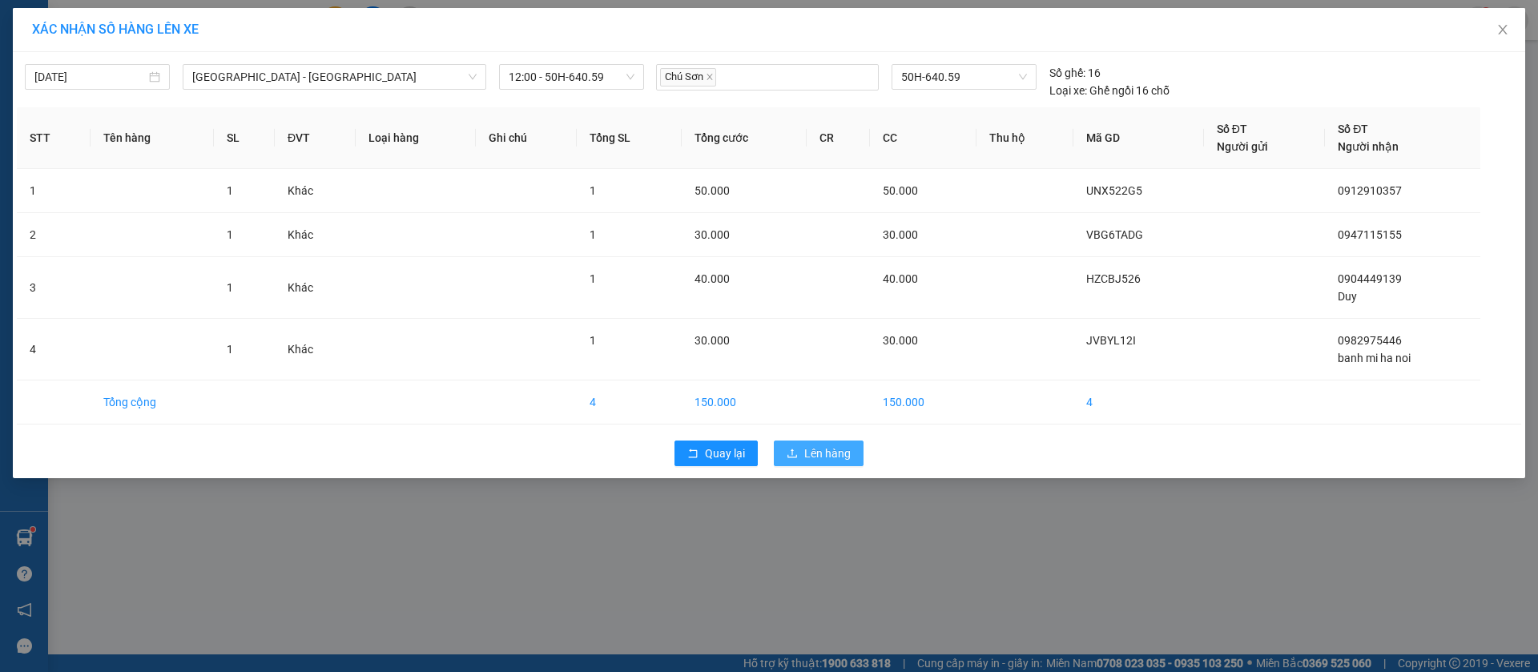
click at [815, 458] on span "Lên hàng" at bounding box center [827, 453] width 46 height 18
